Goal: Task Accomplishment & Management: Manage account settings

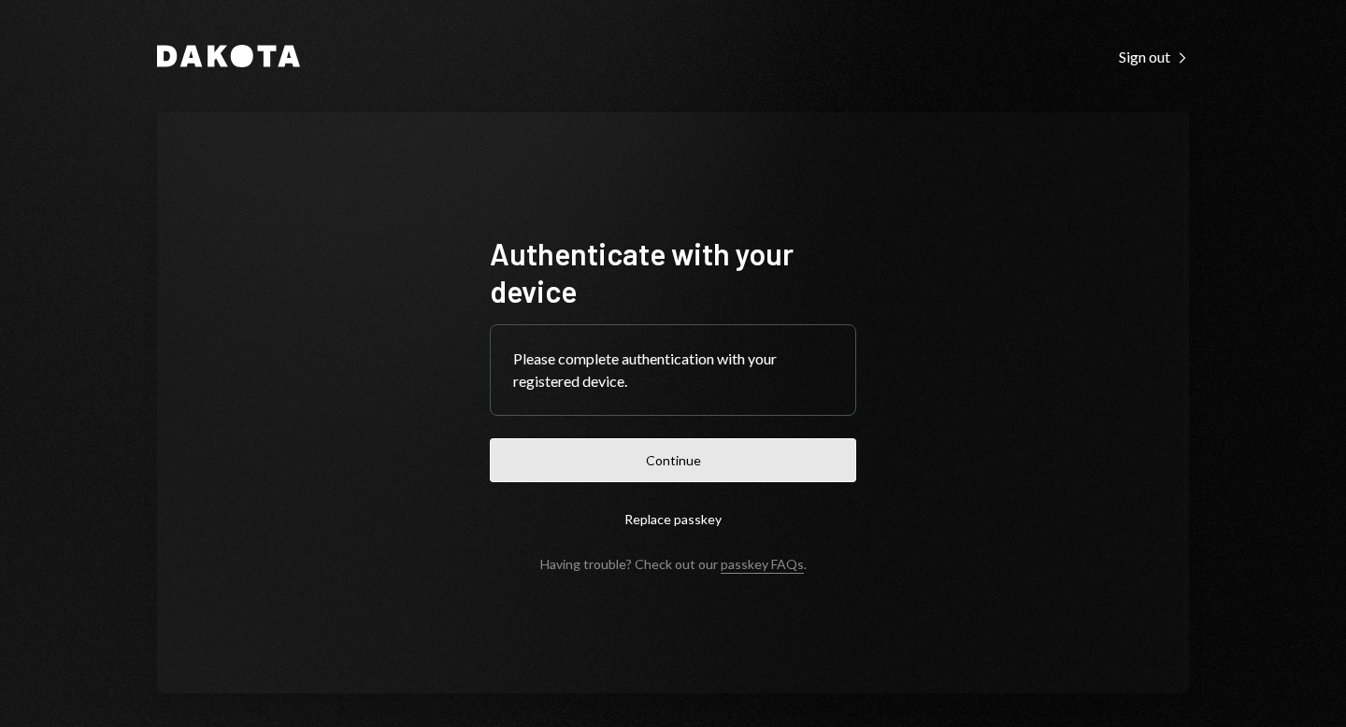
click at [632, 476] on button "Continue" at bounding box center [673, 461] width 367 height 44
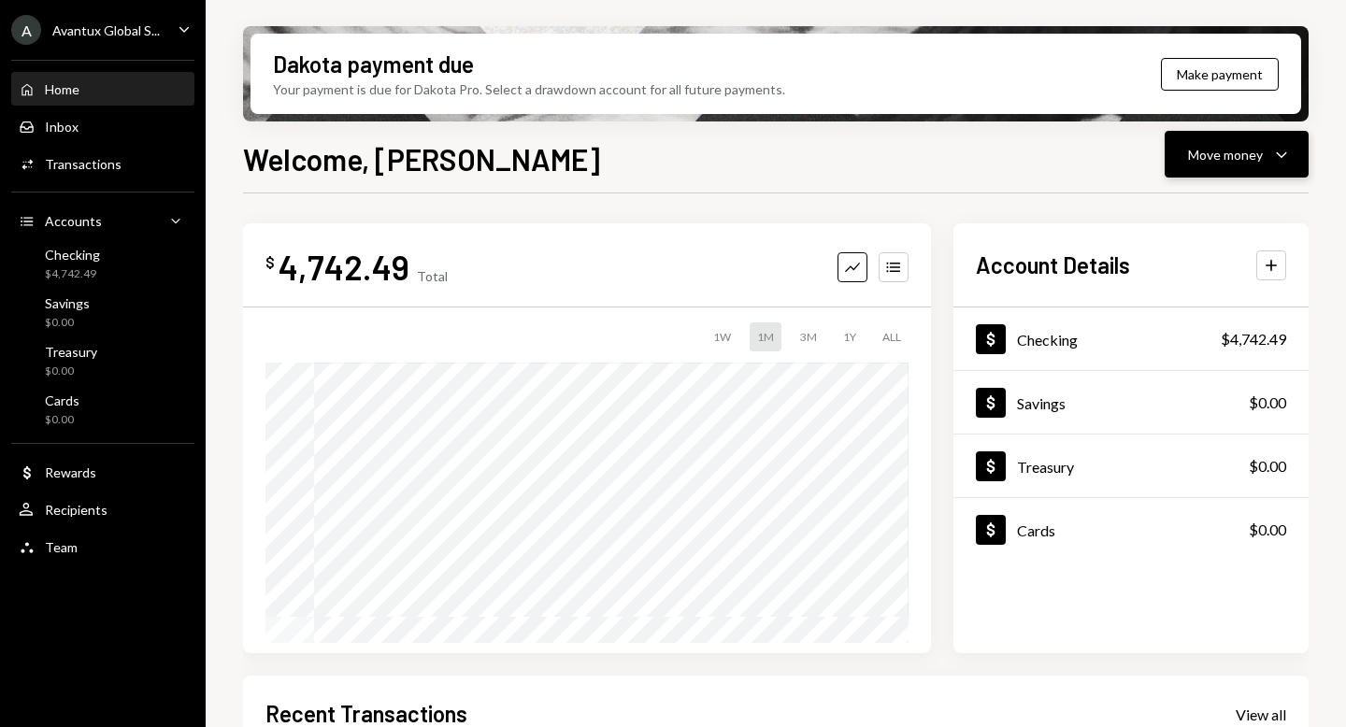
click at [1251, 175] on button "Move money Caret Down" at bounding box center [1237, 154] width 144 height 47
click at [1155, 212] on div "Send" at bounding box center [1222, 211] width 137 height 20
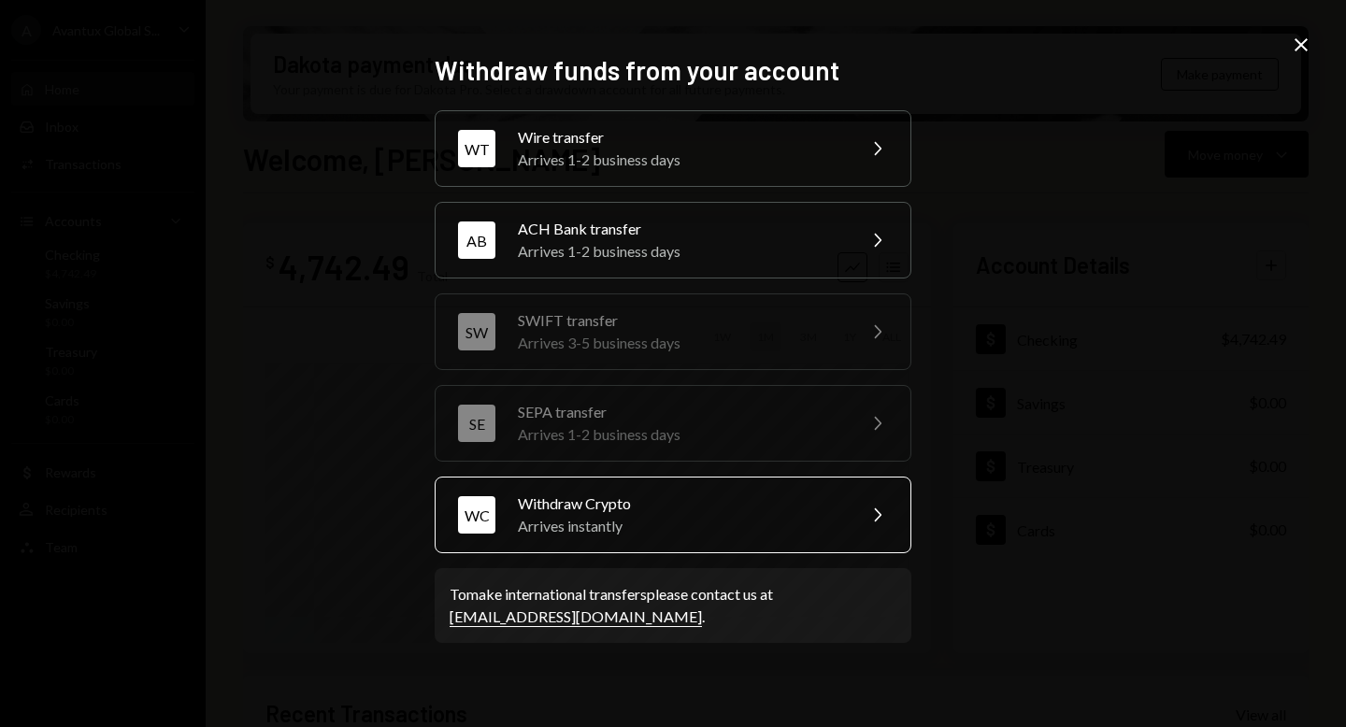
click at [695, 528] on div "Arrives instantly" at bounding box center [680, 526] width 325 height 22
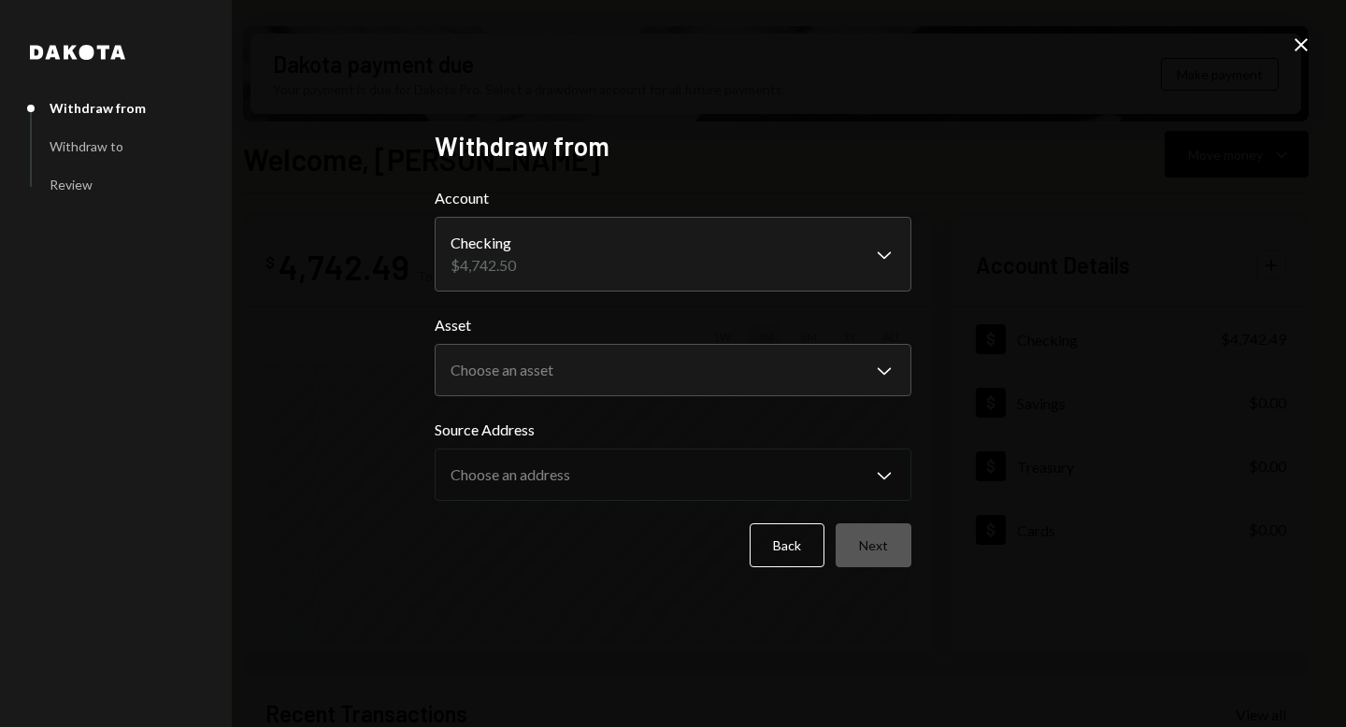
click at [841, 249] on body "A Avantux Global S... Caret Down Home Home Inbox Inbox Activities Transactions …" at bounding box center [673, 363] width 1346 height 727
click at [797, 359] on body "A Avantux Global S... Caret Down Home Home Inbox Inbox Activities Transactions …" at bounding box center [673, 363] width 1346 height 727
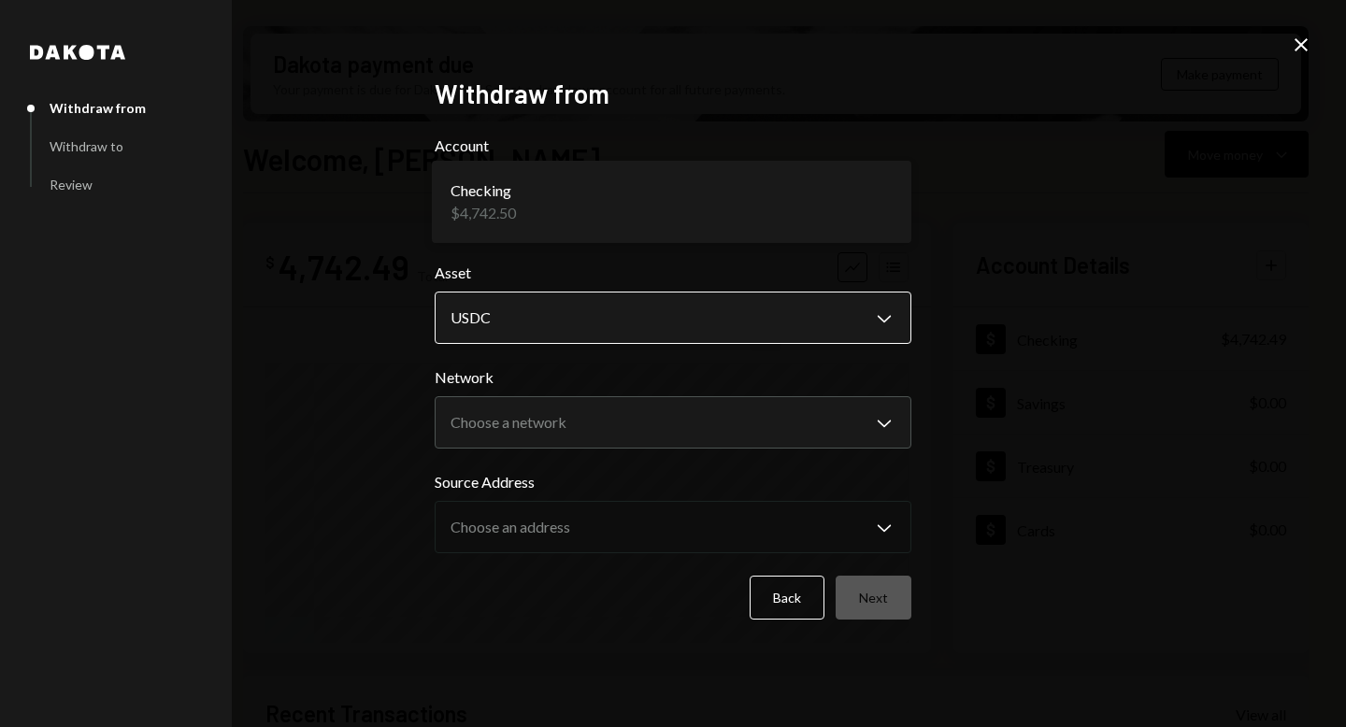
click at [870, 326] on body "A Avantux Global S... Caret Down Home Home Inbox Inbox Activities Transactions …" at bounding box center [673, 363] width 1346 height 727
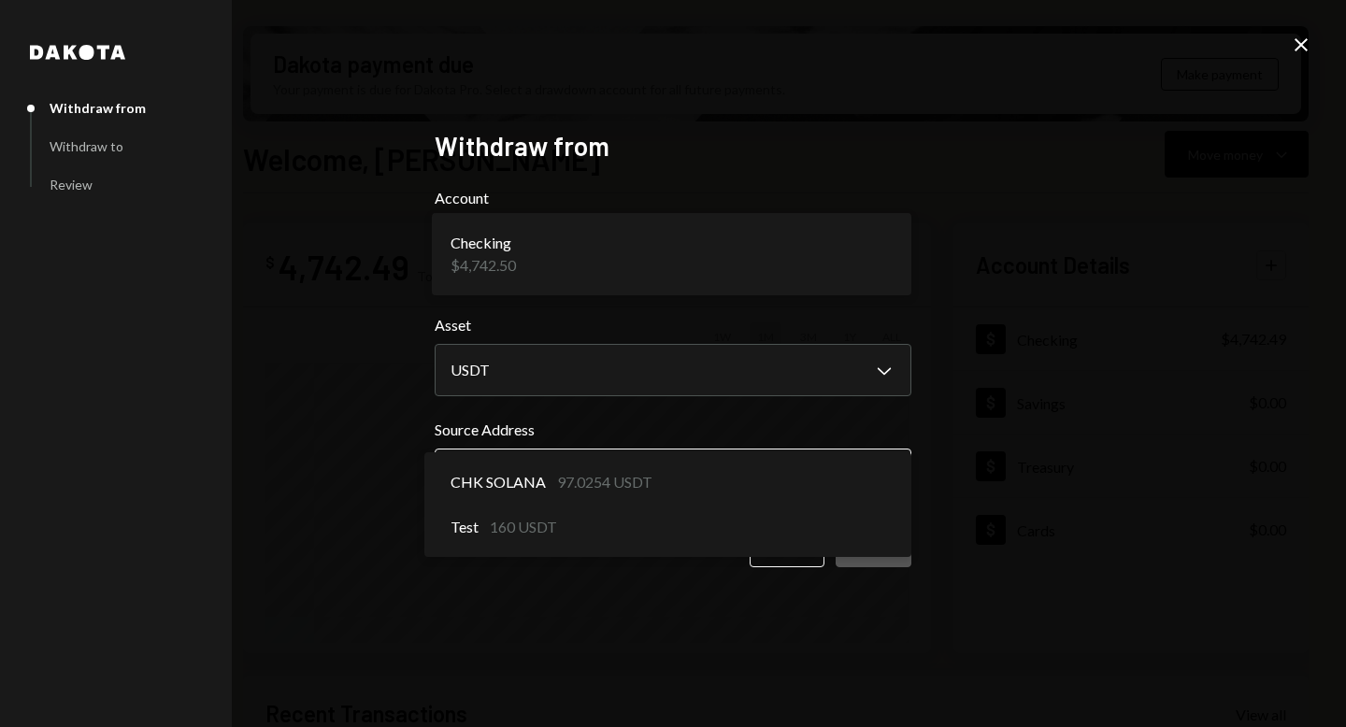
click at [757, 449] on button "Choose an address Chevron Down" at bounding box center [673, 475] width 477 height 52
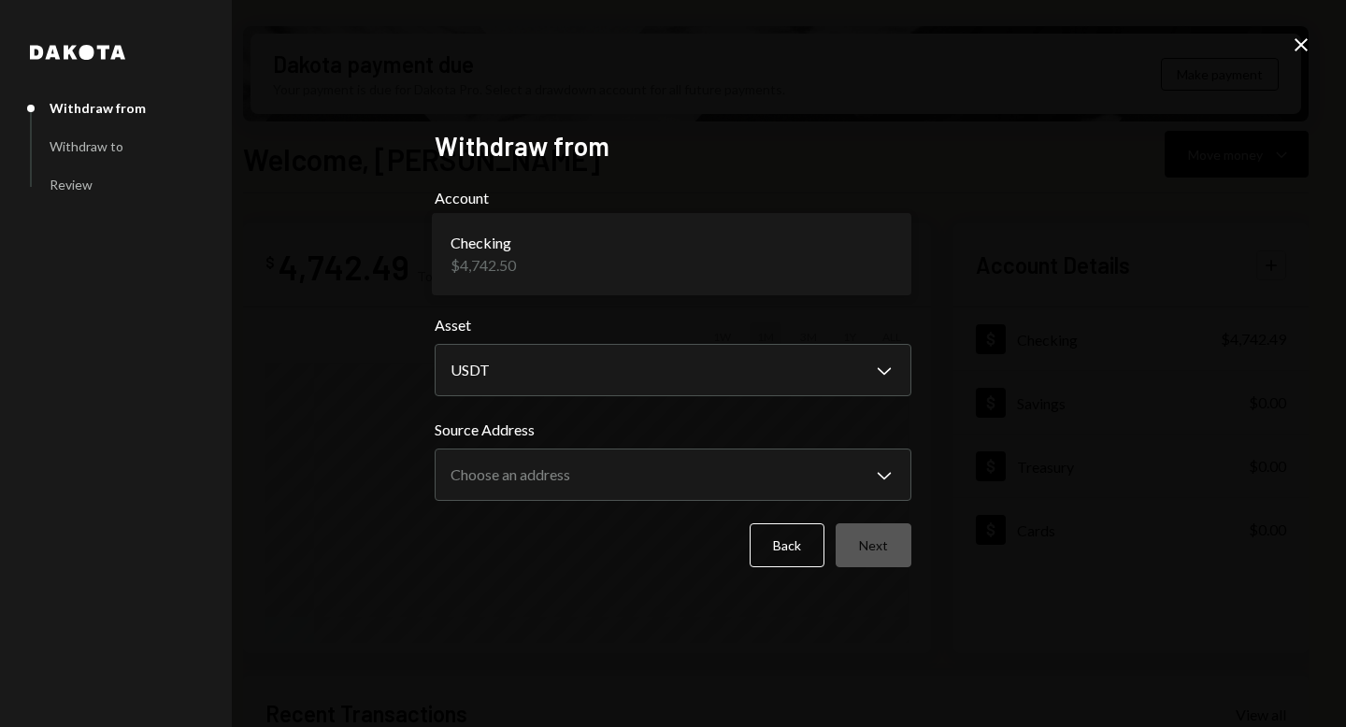
click at [1016, 464] on div "**********" at bounding box center [673, 363] width 1346 height 727
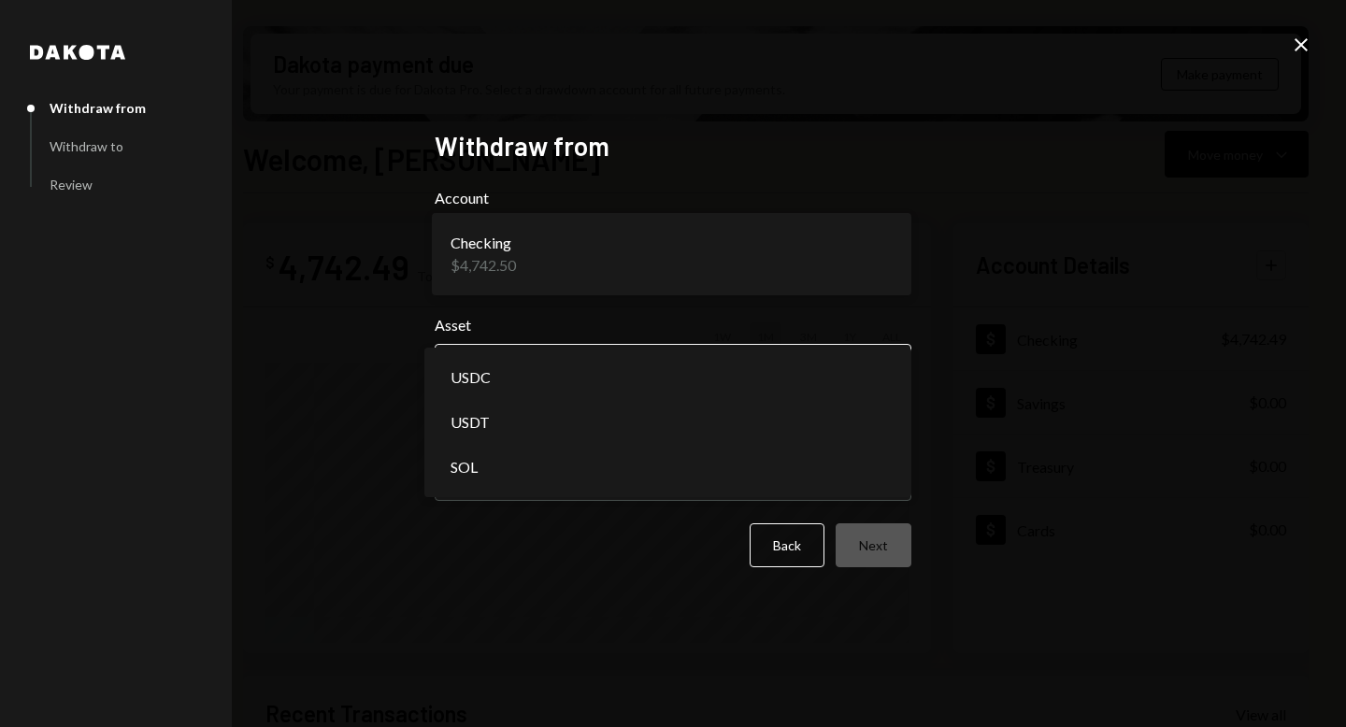
click at [782, 382] on body "A Avantux Global S... Caret Down Home Home Inbox Inbox Activities Transactions …" at bounding box center [673, 363] width 1346 height 727
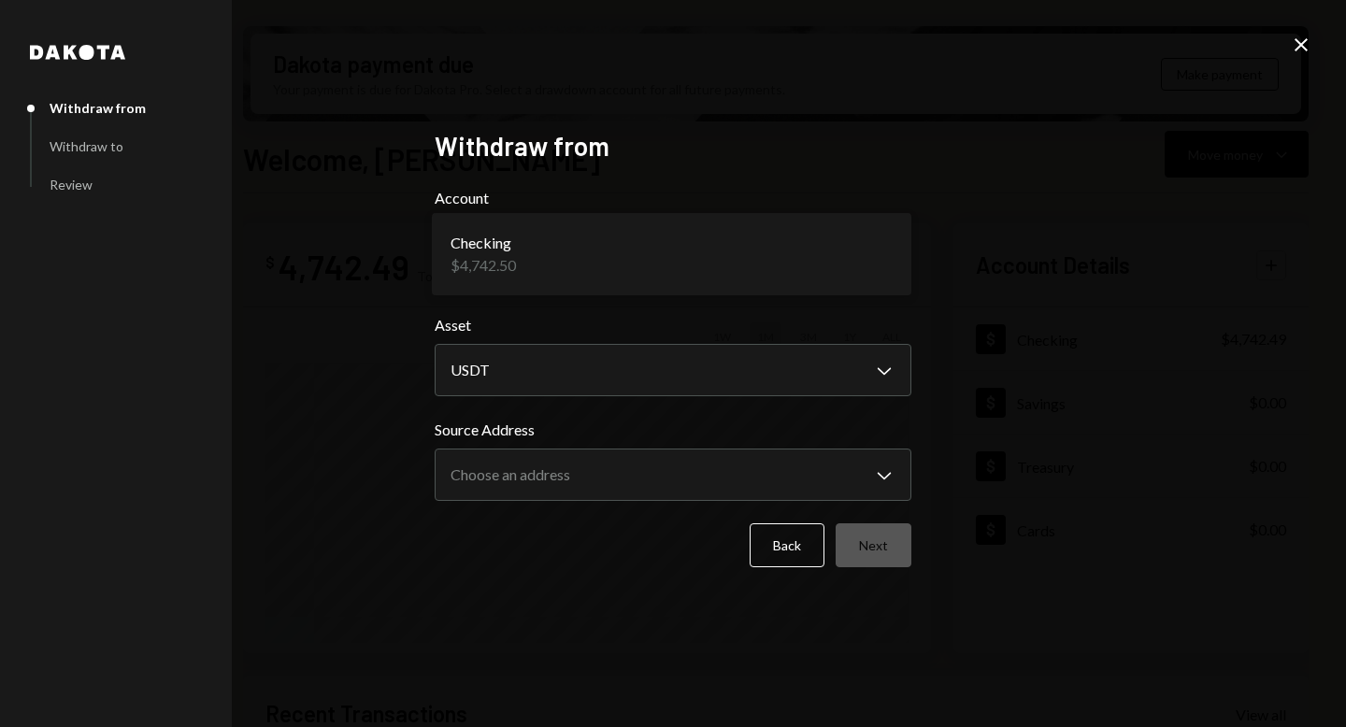
click at [1062, 383] on div "**********" at bounding box center [673, 363] width 1346 height 727
click at [881, 377] on body "A Avantux Global S... Caret Down Home Home Inbox Inbox Activities Transactions …" at bounding box center [673, 363] width 1346 height 727
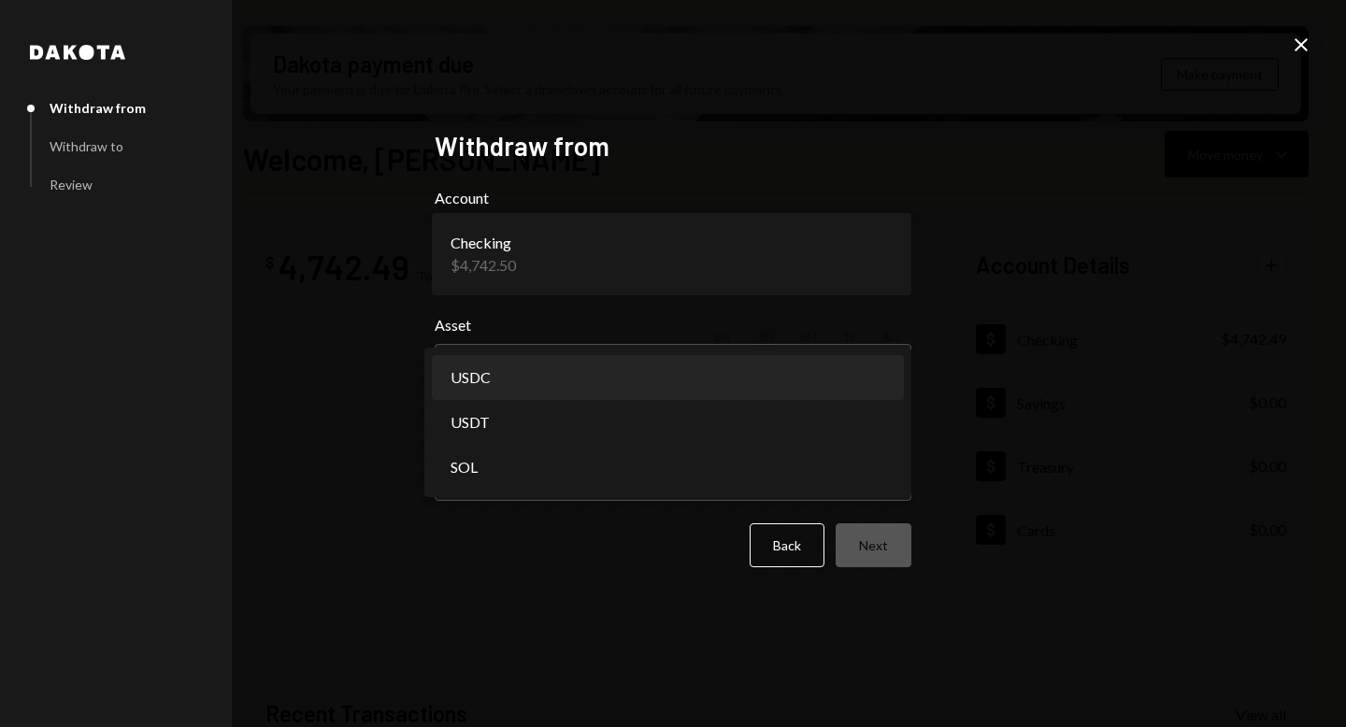
select select "****"
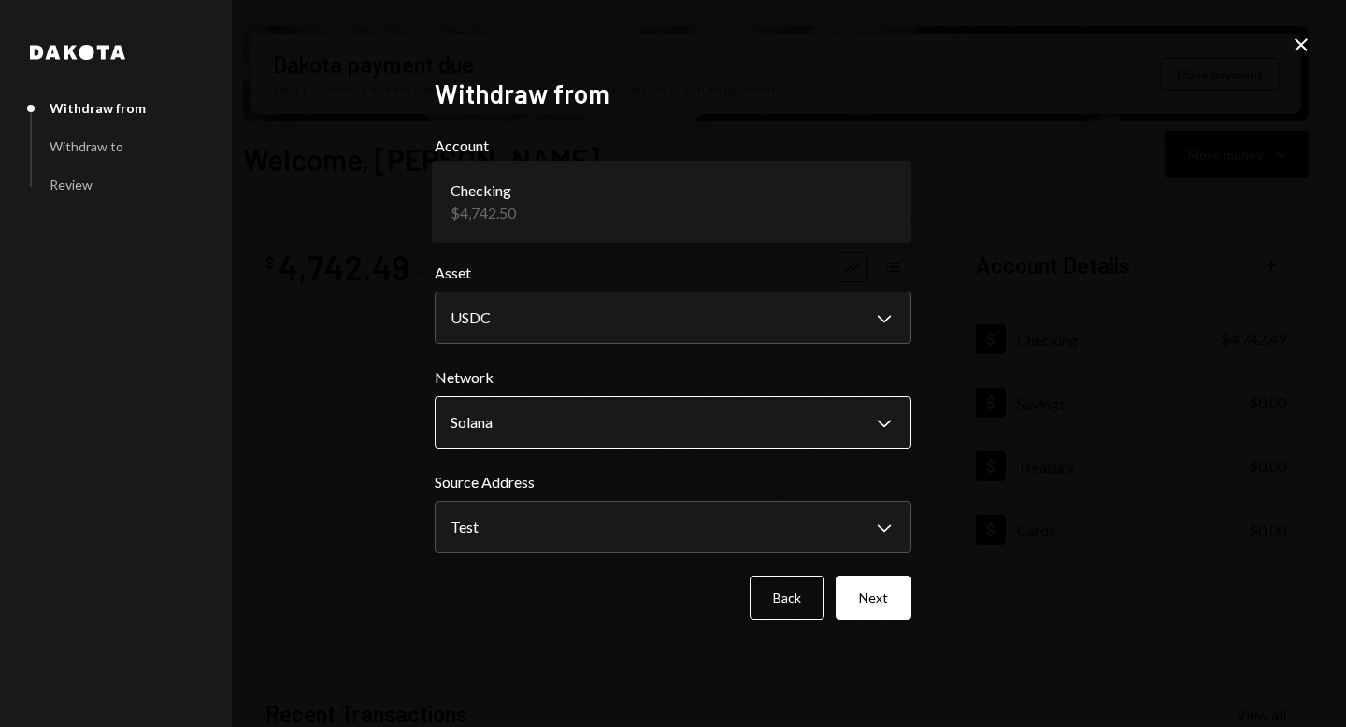
click at [727, 410] on body "A Avantux Global S... Caret Down Home Home Inbox Inbox Activities Transactions …" at bounding box center [673, 363] width 1346 height 727
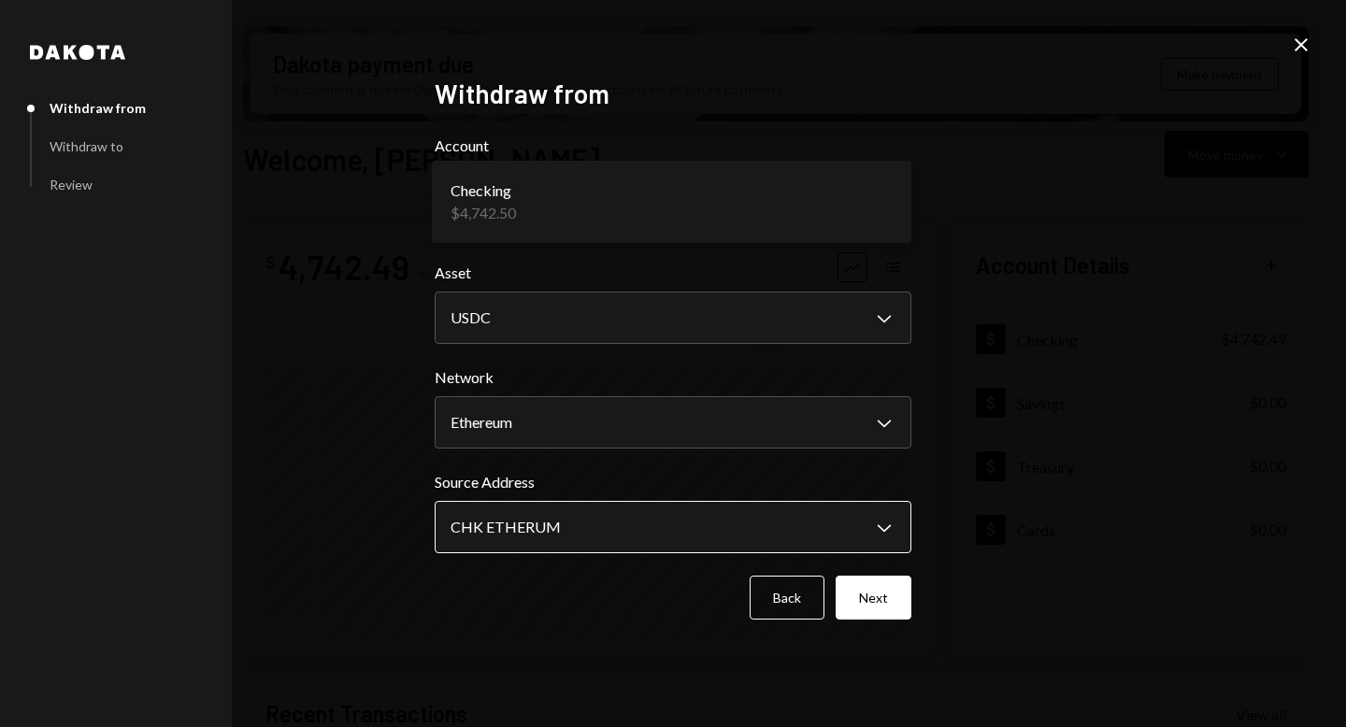
click at [652, 525] on body "A Avantux Global S... Caret Down Home Home Inbox Inbox Activities Transactions …" at bounding box center [673, 363] width 1346 height 727
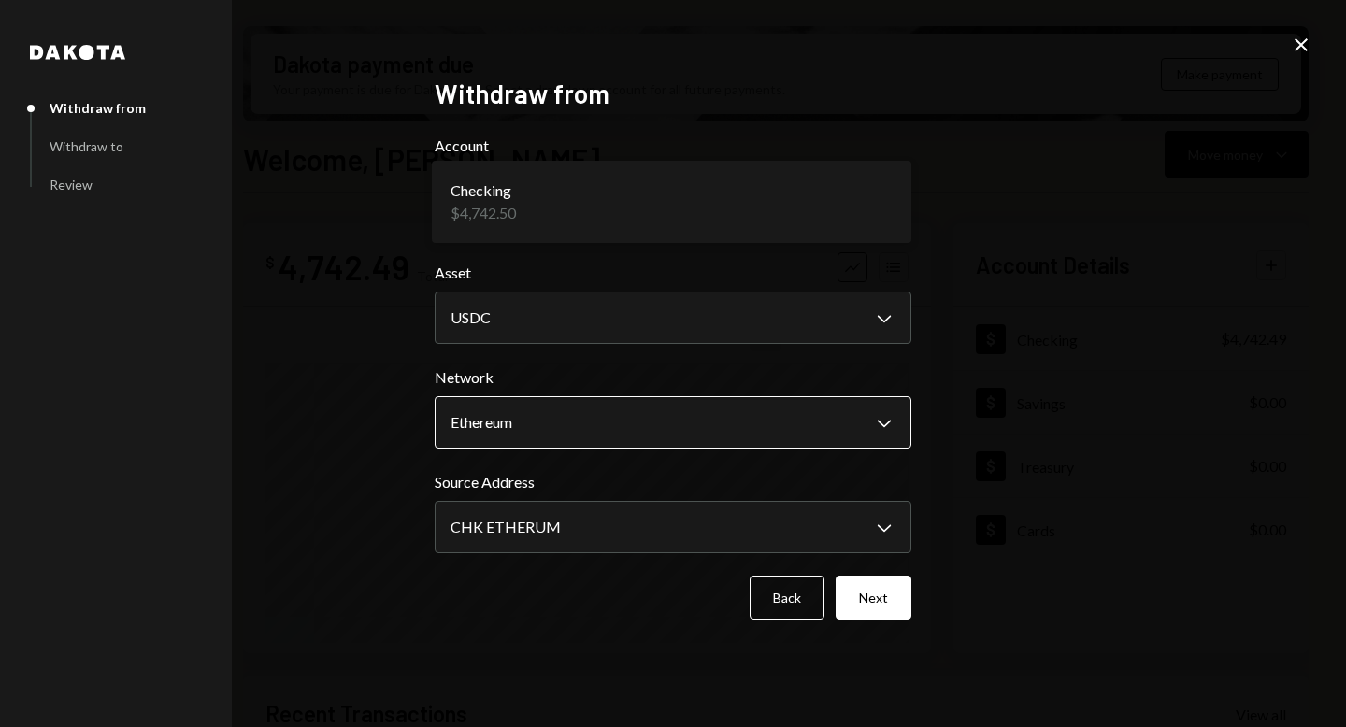
click at [639, 421] on body "A Avantux Global S... Caret Down Home Home Inbox Inbox Activities Transactions …" at bounding box center [673, 363] width 1346 height 727
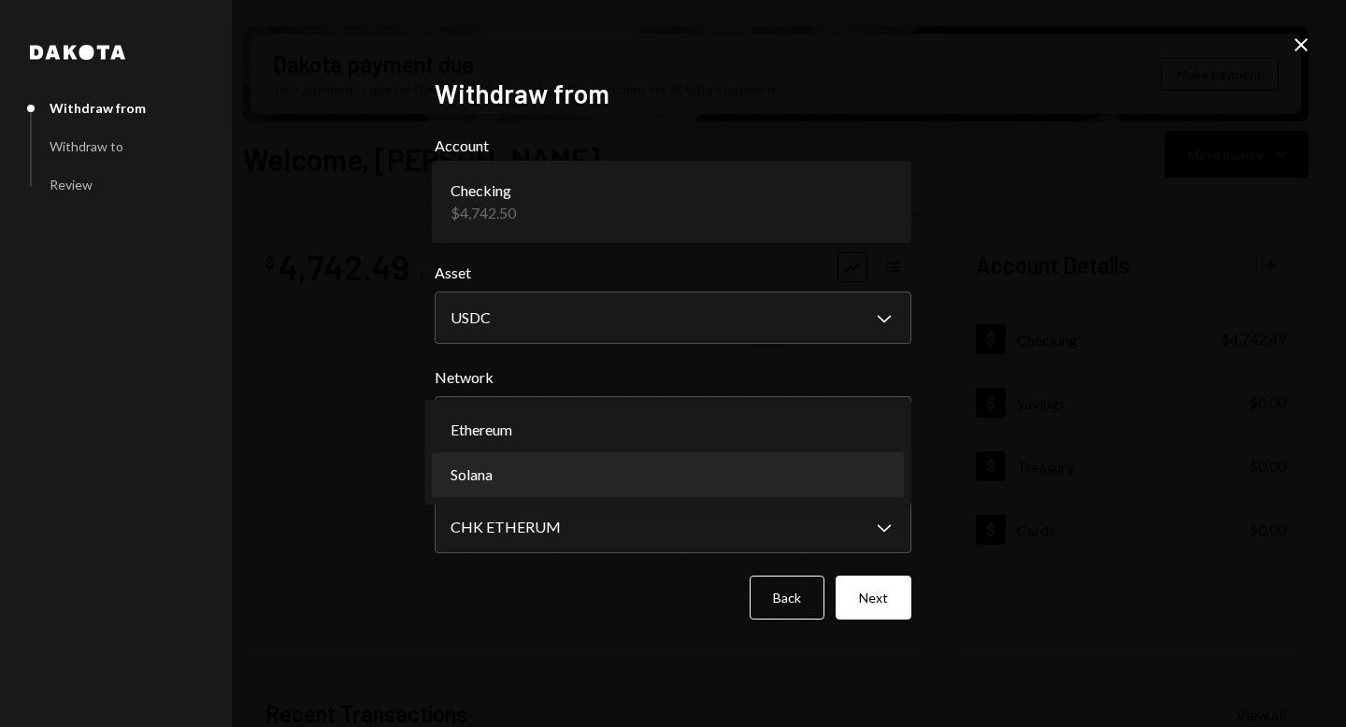
select select "**********"
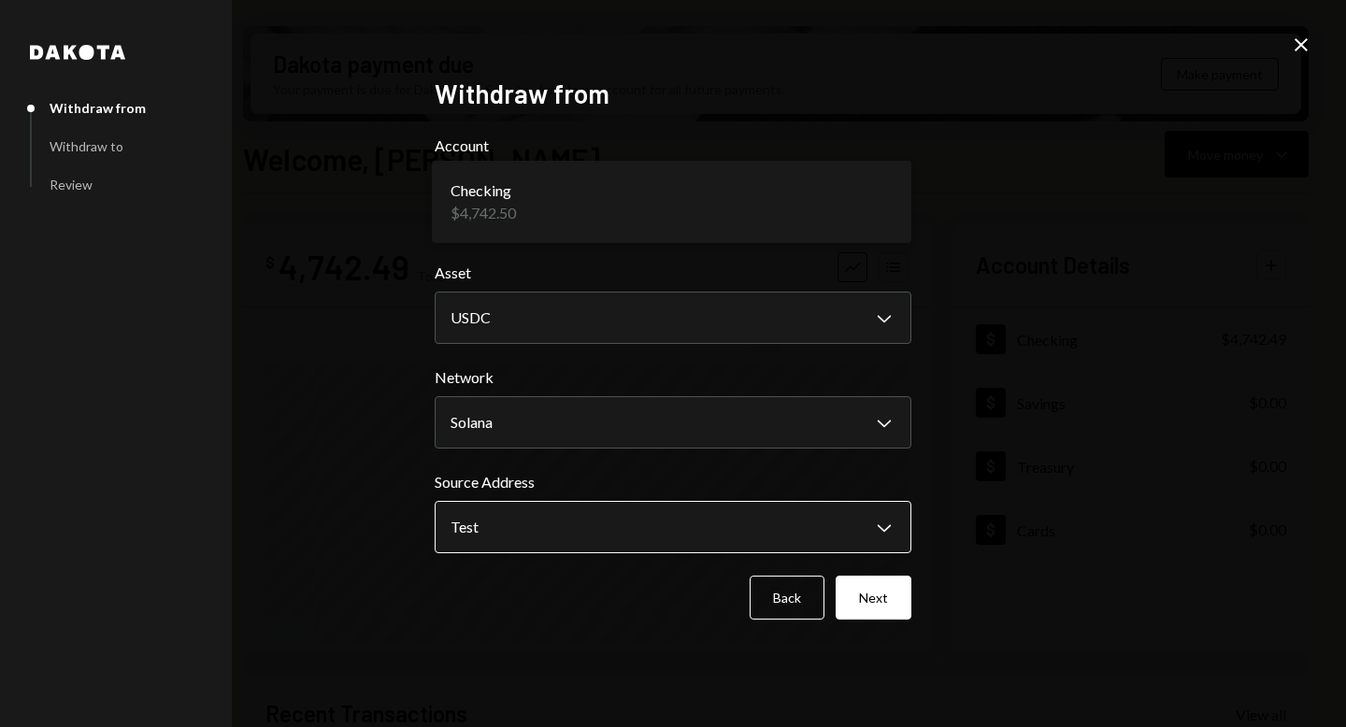
click at [612, 518] on body "A Avantux Global S... Caret Down Home Home Inbox Inbox Activities Transactions …" at bounding box center [673, 363] width 1346 height 727
click at [1307, 46] on icon "Close" at bounding box center [1301, 45] width 22 height 22
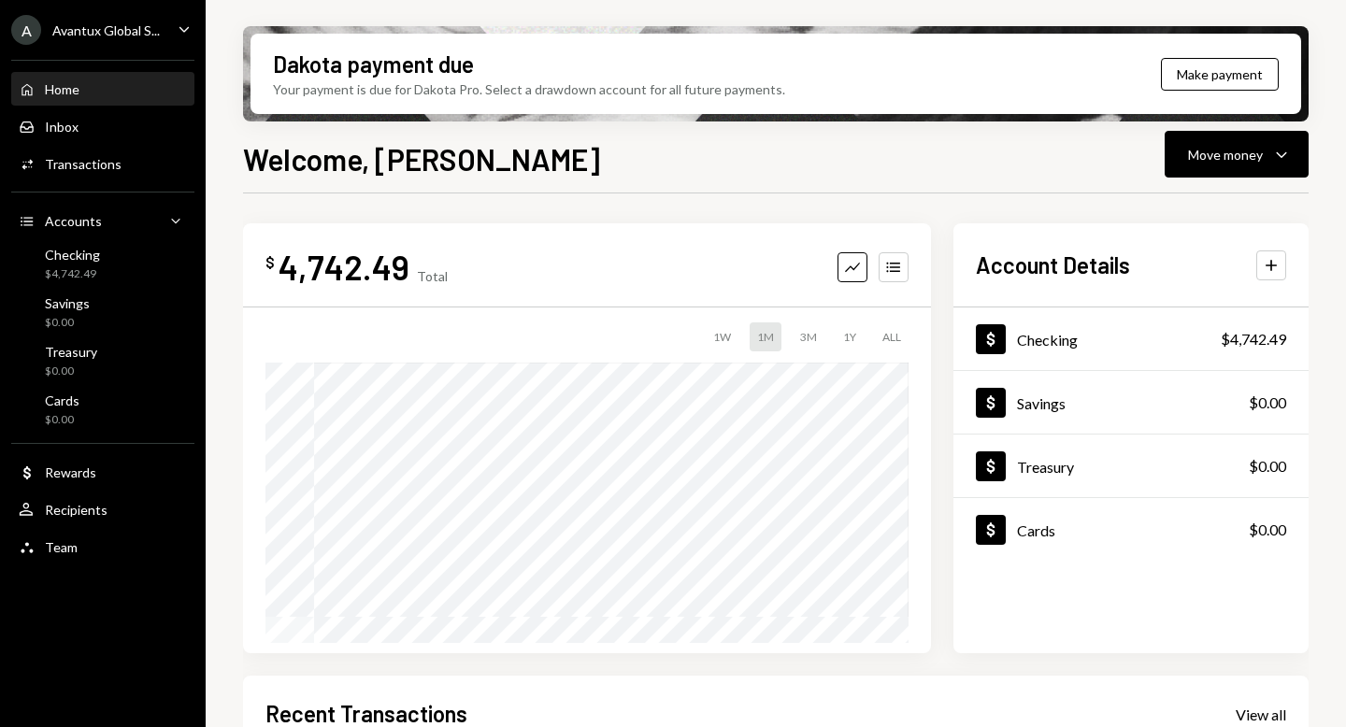
click at [104, 11] on ul "A Avantux Global S... Caret Down Home Home Inbox Inbox Activities Transactions …" at bounding box center [103, 284] width 206 height 568
click at [93, 32] on div "Avantux Global S..." at bounding box center [106, 30] width 108 height 16
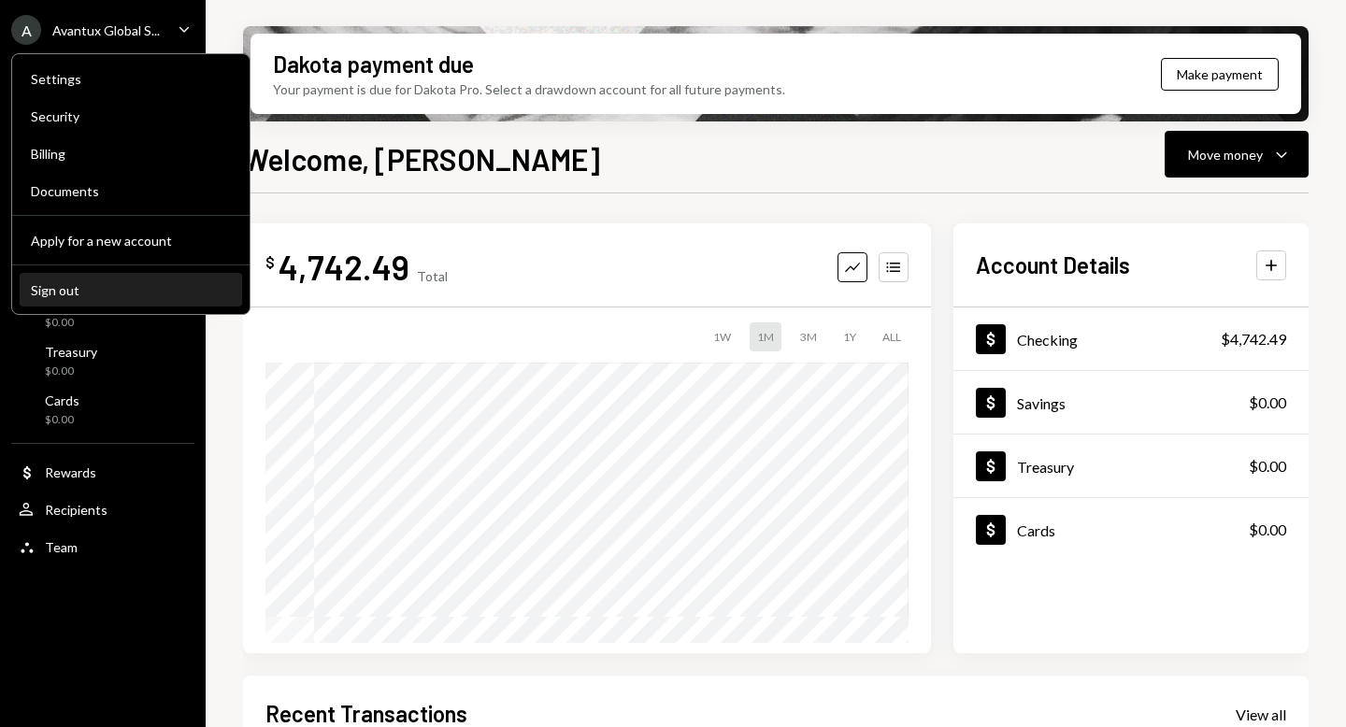
click at [68, 282] on div "Sign out" at bounding box center [131, 290] width 200 height 16
